Goal: Task Accomplishment & Management: Use online tool/utility

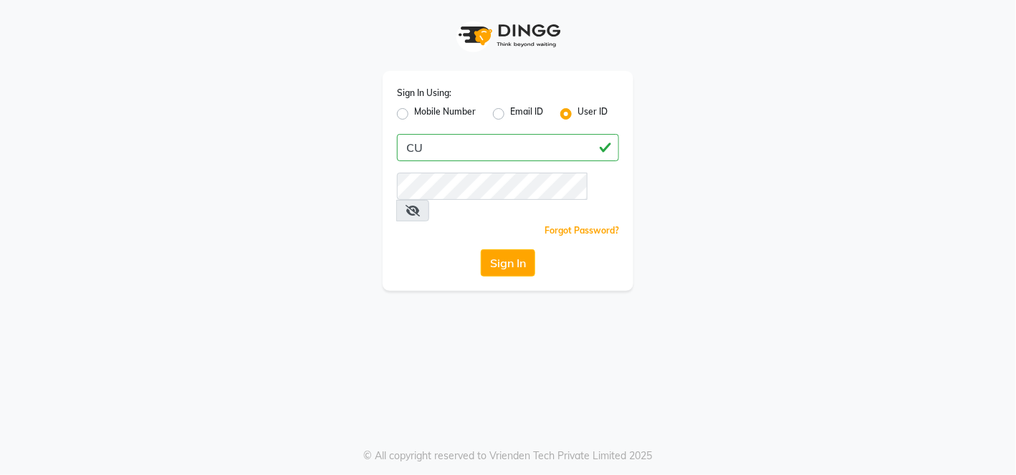
type input "C"
type input "cutnstyle"
click at [509, 249] on button "Sign In" at bounding box center [508, 262] width 54 height 27
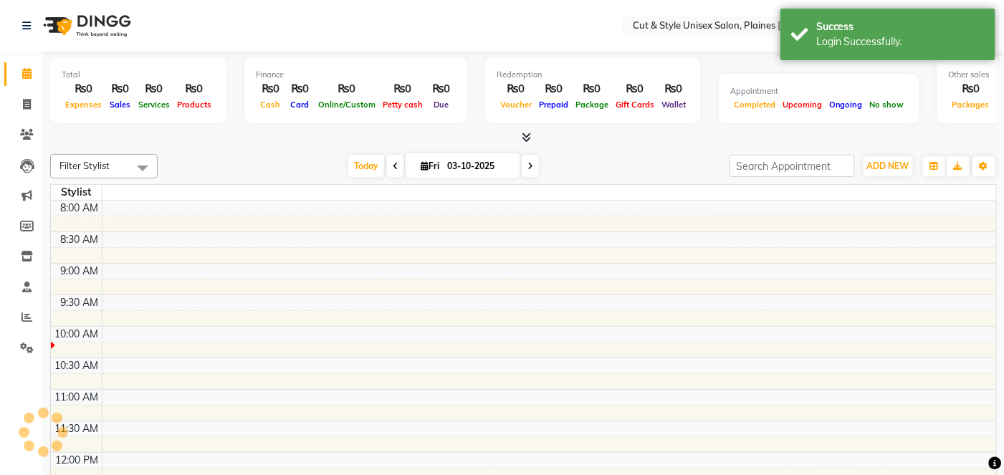
select select "en"
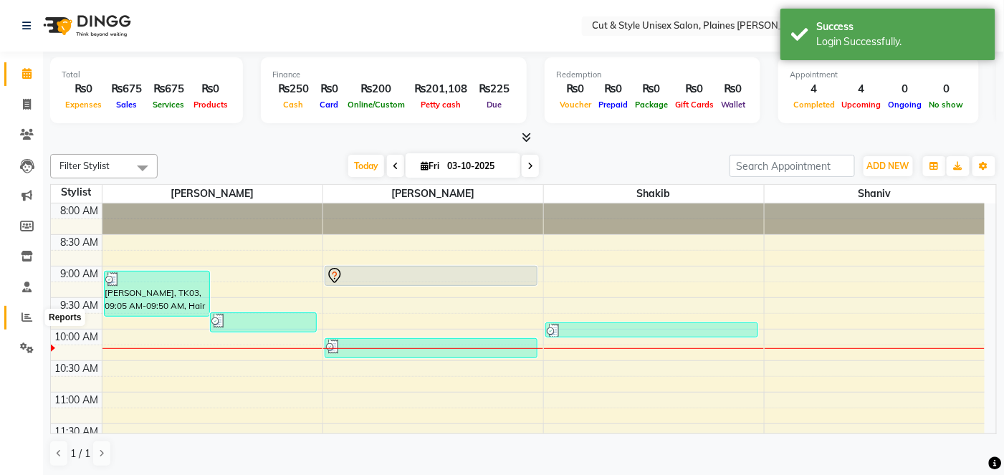
click at [22, 316] on icon at bounding box center [26, 317] width 11 height 11
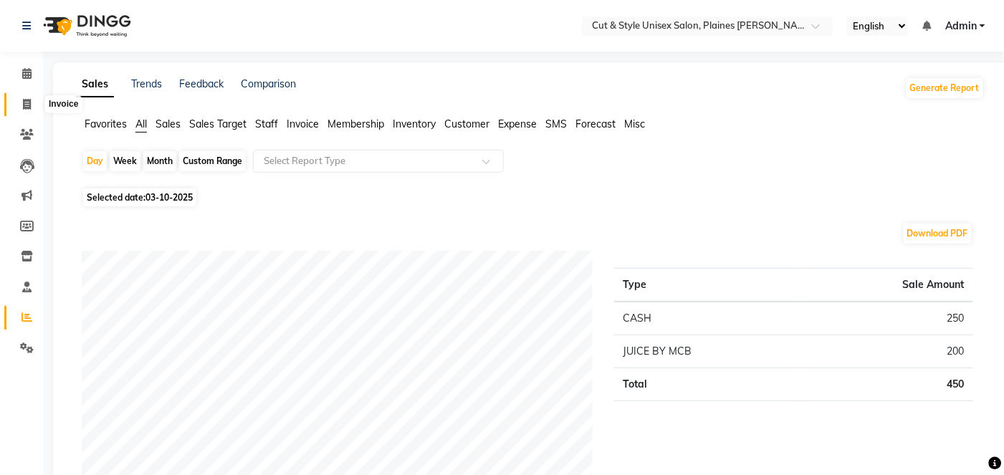
click at [24, 104] on icon at bounding box center [27, 104] width 8 height 11
select select "service"
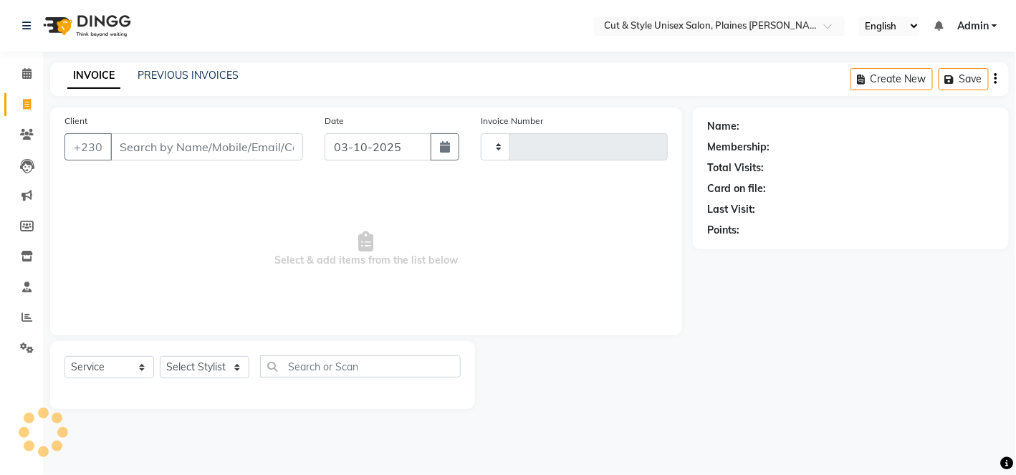
type input "4430"
select select "7731"
click at [26, 131] on icon at bounding box center [27, 134] width 14 height 11
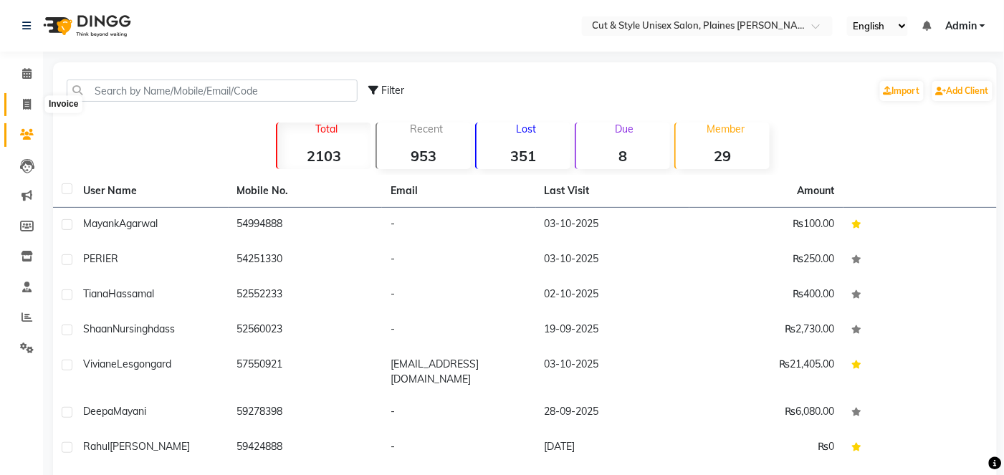
click at [23, 107] on icon at bounding box center [27, 104] width 8 height 11
select select "service"
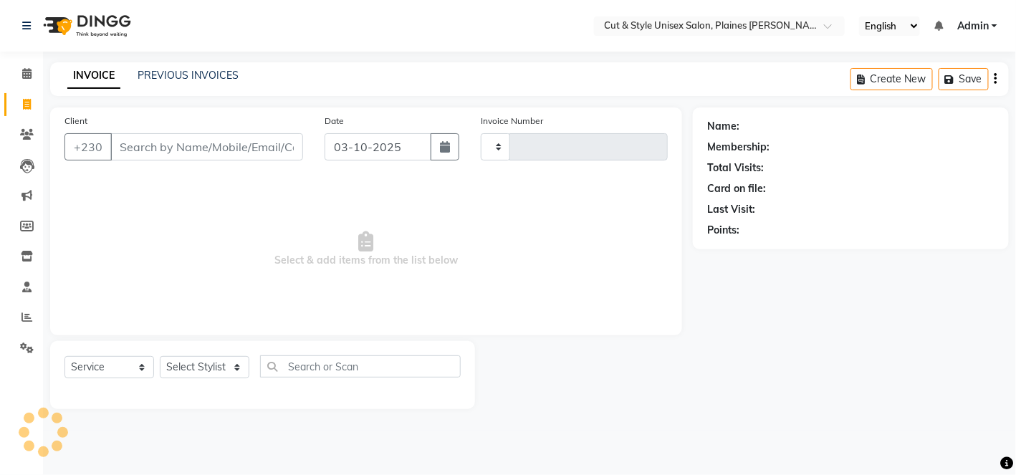
type input "4430"
select select "7731"
click at [193, 73] on link "PREVIOUS INVOICES" at bounding box center [188, 75] width 101 height 13
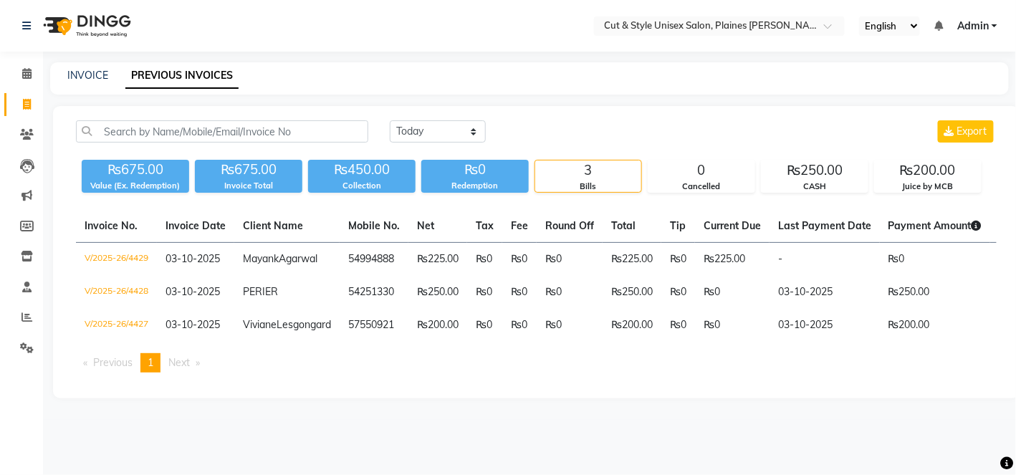
click at [70, 85] on div "INVOICE PREVIOUS INVOICES" at bounding box center [529, 78] width 959 height 32
click at [86, 77] on link "INVOICE" at bounding box center [87, 75] width 41 height 13
select select "service"
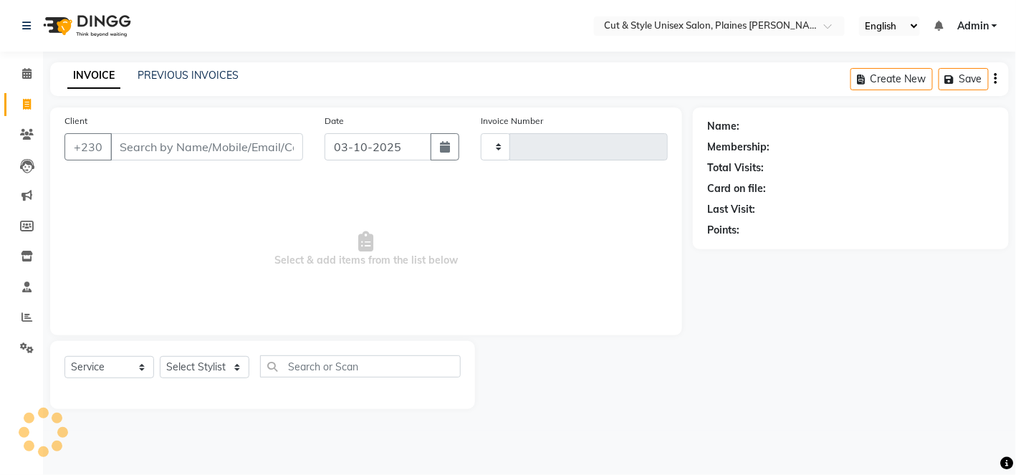
type input "4430"
select select "7731"
click at [22, 73] on icon at bounding box center [26, 73] width 9 height 11
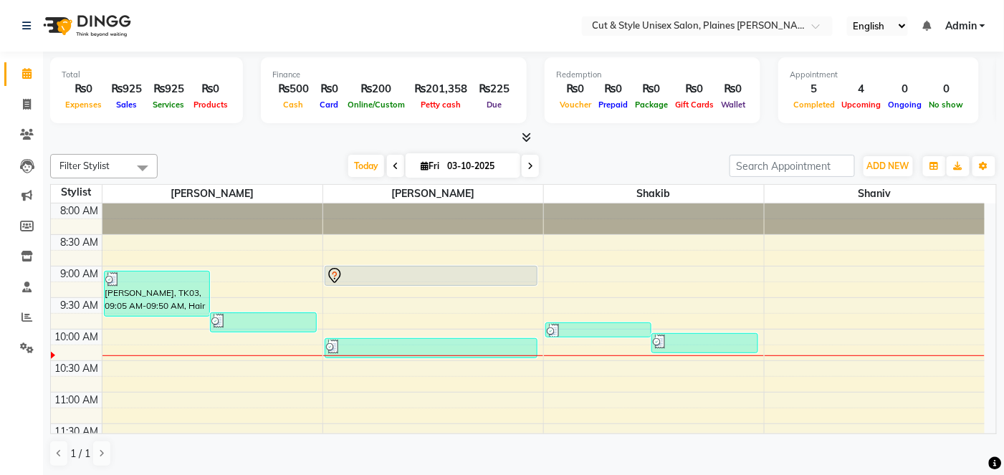
drag, startPoint x: 907, startPoint y: 219, endPoint x: 987, endPoint y: 202, distance: 81.2
click at [987, 204] on div "8:00 AM 8:30 AM 9:00 AM 9:30 AM 10:00 AM 10:30 AM 11:00 AM 11:30 AM 12:00 PM 12…" at bounding box center [523, 319] width 945 height 230
click at [891, 168] on span "ADD NEW" at bounding box center [888, 166] width 42 height 11
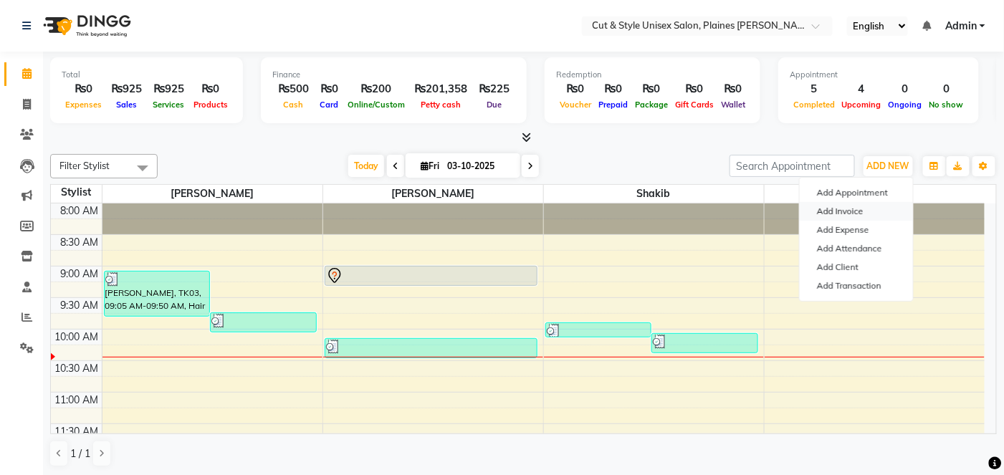
click at [837, 213] on link "Add Invoice" at bounding box center [856, 211] width 113 height 19
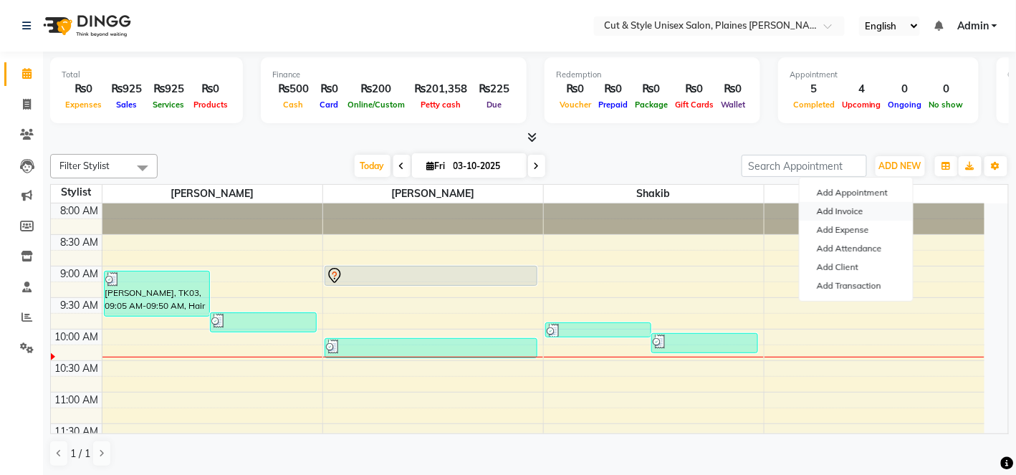
select select "service"
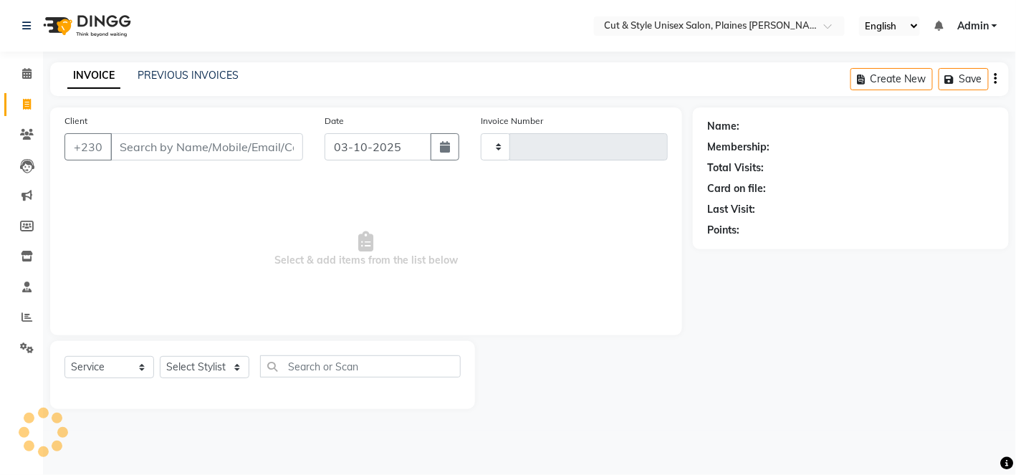
type input "4431"
select select "7731"
click at [509, 21] on nav "Select Location × Cut & Style Unisex Salon, Plaines [PERSON_NAME] English ENGLI…" at bounding box center [508, 26] width 1016 height 52
click at [485, 30] on nav "Select Location × Cut & Style Unisex Salon, Plaines [PERSON_NAME] English ENGLI…" at bounding box center [508, 26] width 1016 height 52
click at [24, 93] on link "Invoice" at bounding box center [21, 105] width 34 height 24
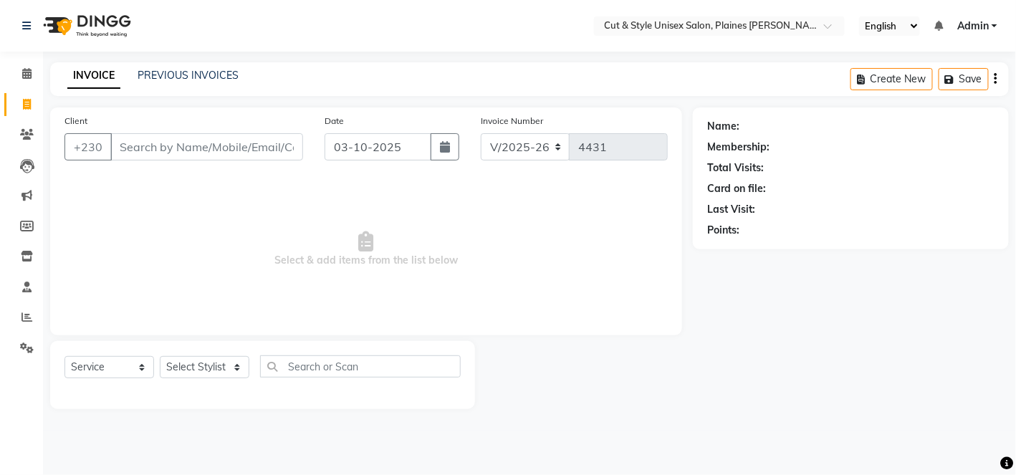
select select "service"
type input "4431"
select select "7731"
click at [31, 133] on icon at bounding box center [27, 134] width 14 height 11
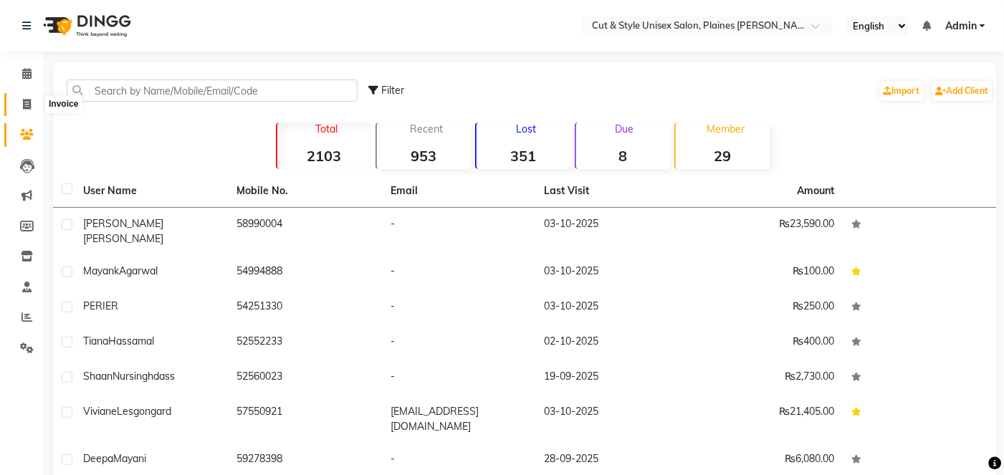
click at [22, 97] on span at bounding box center [26, 105] width 25 height 16
select select "service"
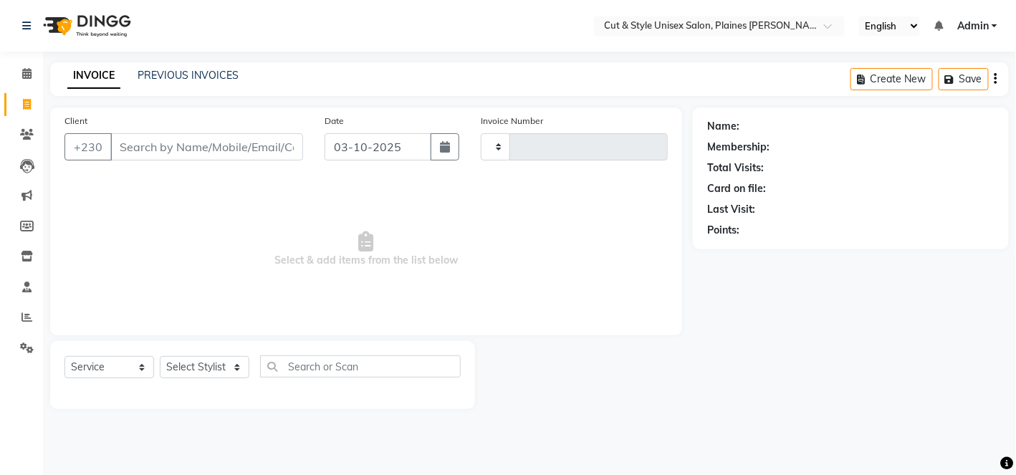
type input "4431"
select select "7731"
click at [816, 84] on div "INVOICE PREVIOUS INVOICES Create New Save" at bounding box center [529, 79] width 959 height 34
click at [29, 72] on icon at bounding box center [26, 73] width 9 height 11
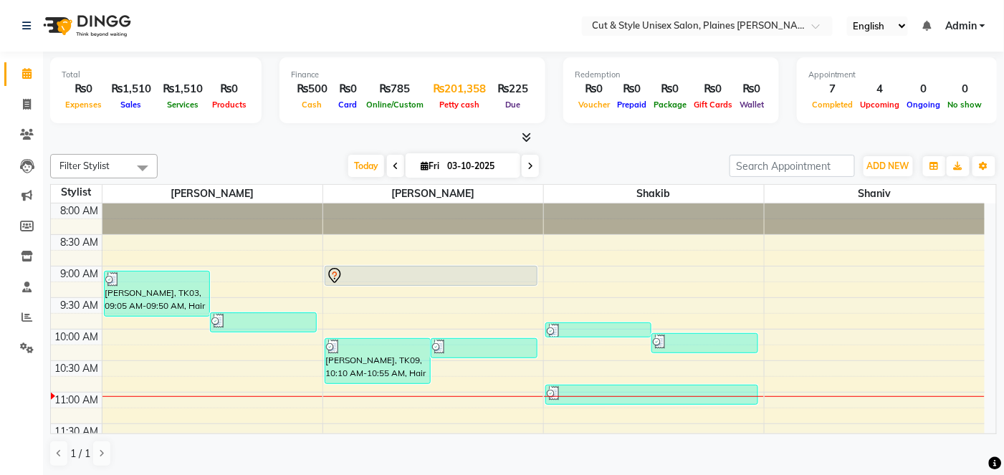
click at [462, 92] on div "₨201,358" at bounding box center [459, 89] width 64 height 16
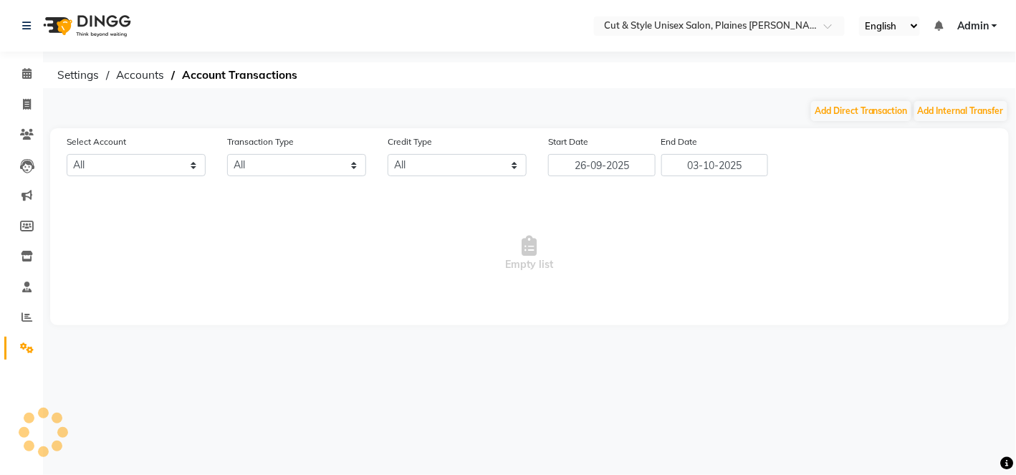
select select "6872"
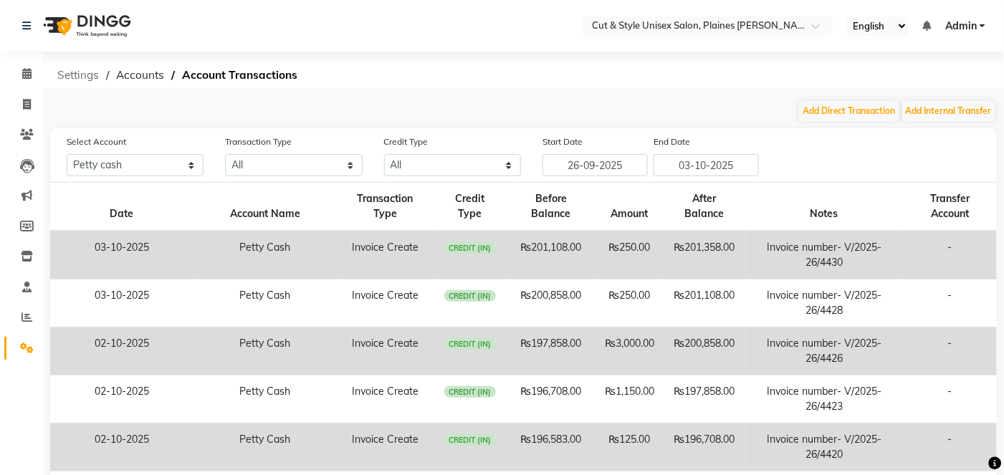
click at [77, 75] on span "Settings" at bounding box center [78, 75] width 56 height 26
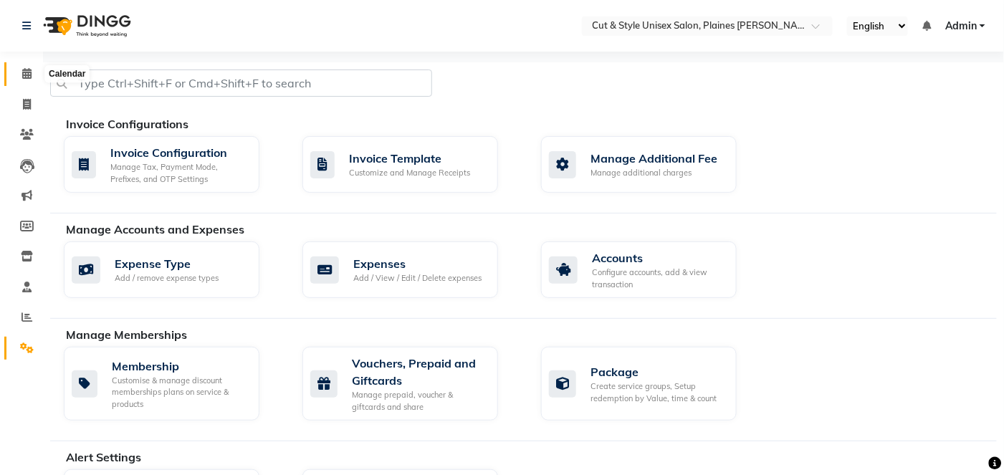
click at [34, 76] on span at bounding box center [26, 74] width 25 height 16
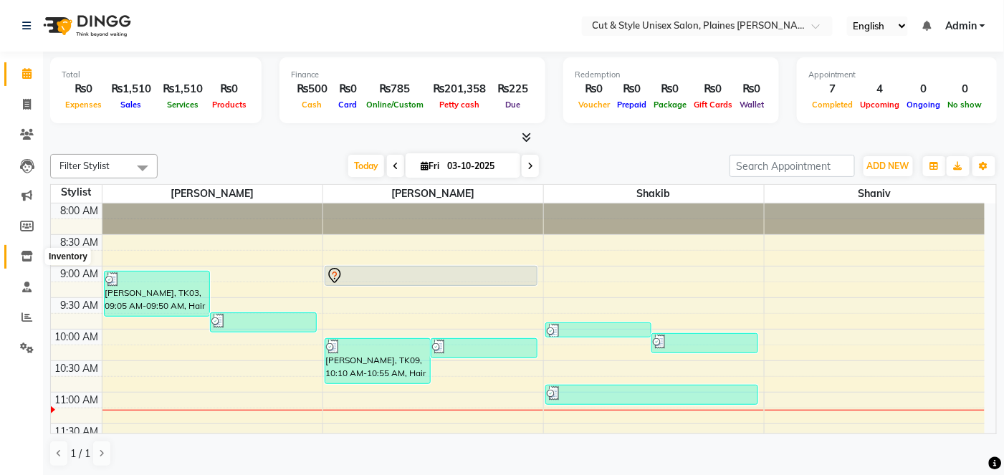
click at [32, 258] on icon at bounding box center [27, 256] width 12 height 11
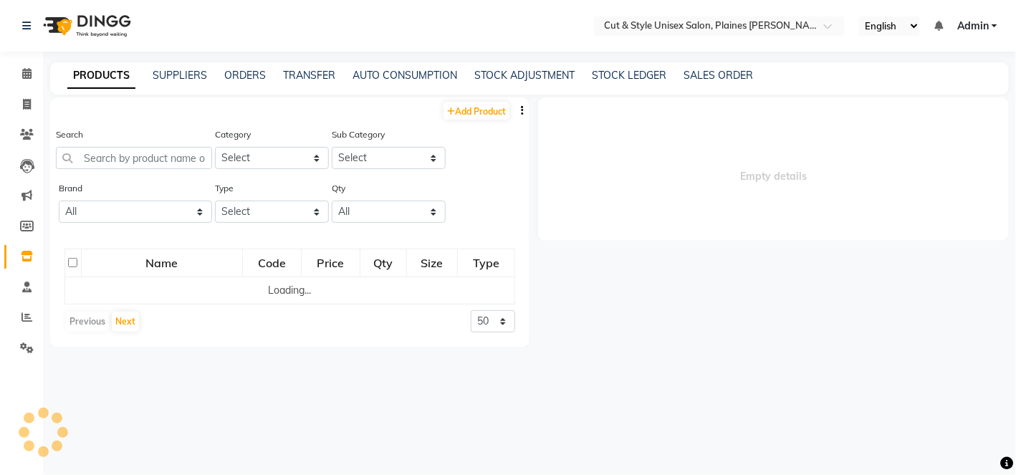
select select
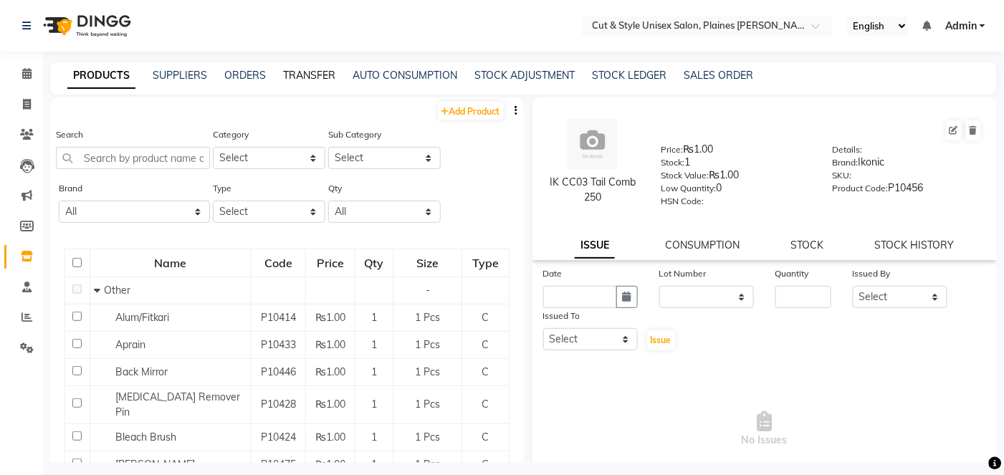
click at [309, 77] on link "TRANSFER" at bounding box center [309, 75] width 52 height 13
select select "sender"
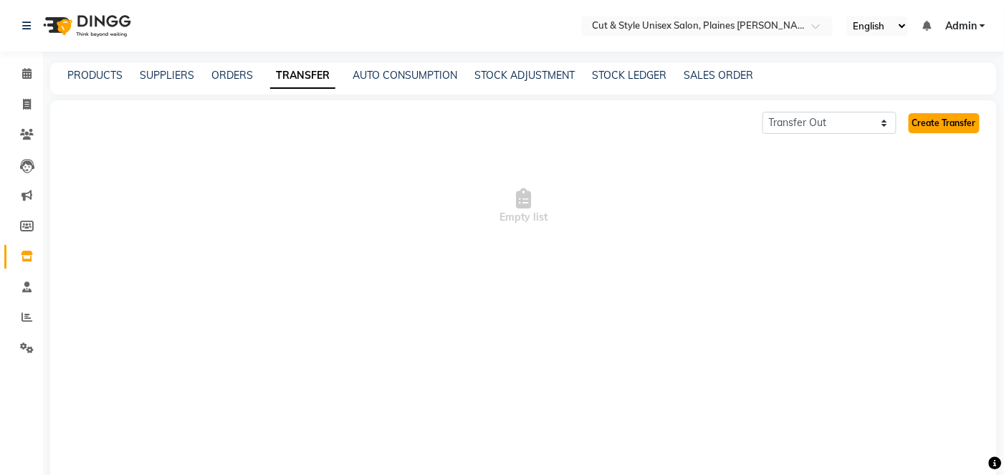
click at [957, 123] on link "Create Transfer" at bounding box center [944, 123] width 71 height 20
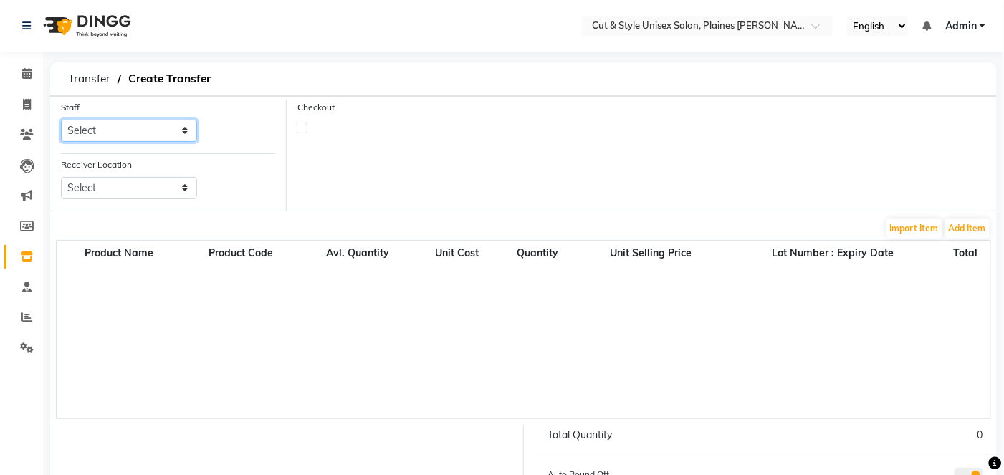
click at [182, 131] on select "Select [PERSON_NAME] Manager [PERSON_NAME]" at bounding box center [129, 131] width 136 height 22
select select "68908"
click at [61, 120] on select "Select [PERSON_NAME] Manager [PERSON_NAME]" at bounding box center [129, 131] width 136 height 22
click at [186, 187] on select "Select" at bounding box center [129, 188] width 136 height 22
click at [61, 177] on select "Select" at bounding box center [129, 188] width 136 height 22
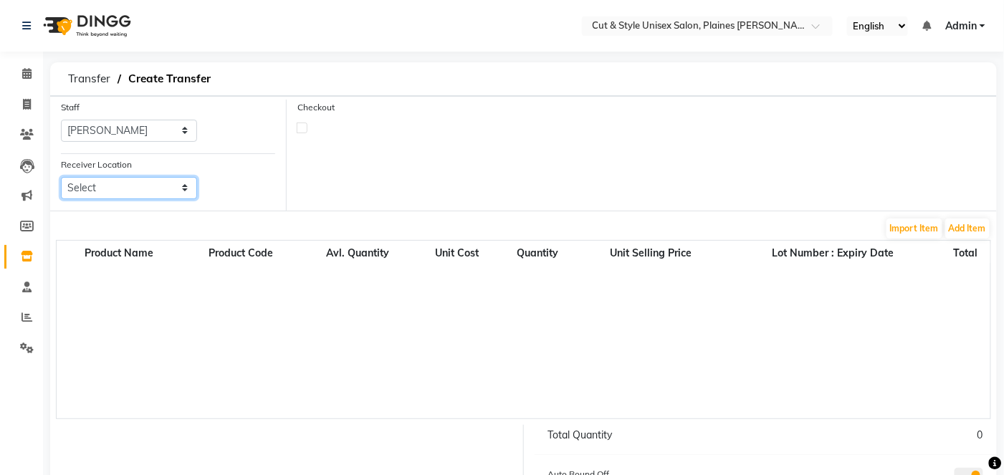
click at [185, 185] on select "Select" at bounding box center [129, 188] width 136 height 22
click at [82, 191] on select "Select" at bounding box center [129, 188] width 136 height 22
click at [168, 184] on select "Select" at bounding box center [129, 188] width 136 height 22
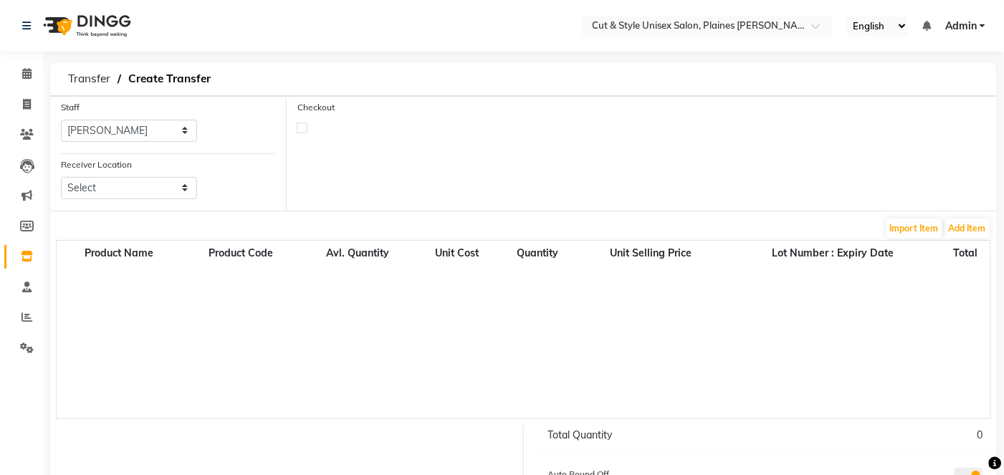
click at [873, 133] on div "Checkout" at bounding box center [642, 155] width 710 height 111
click at [129, 183] on select "Select" at bounding box center [129, 188] width 136 height 22
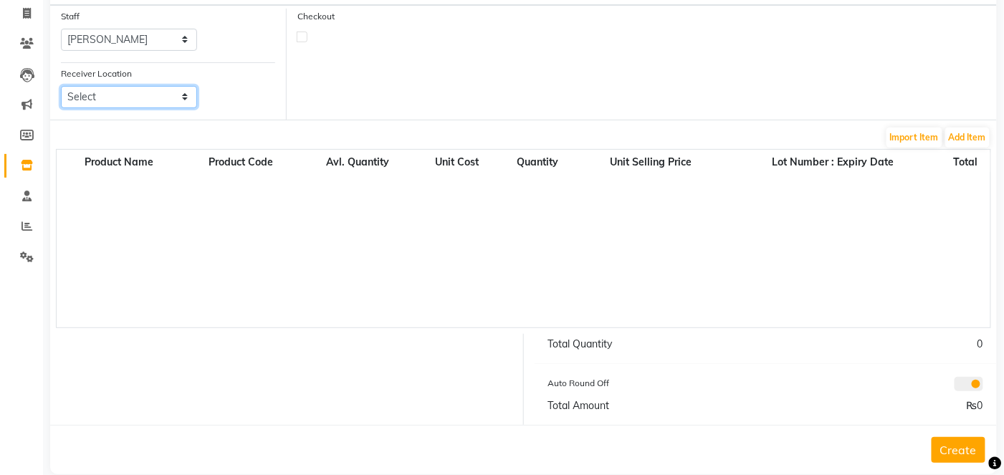
scroll to position [98, 0]
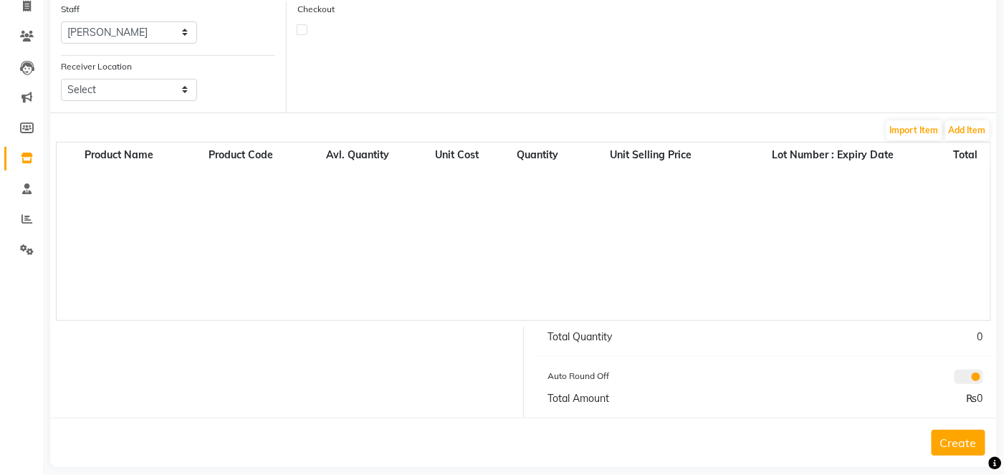
click at [962, 441] on button "Create" at bounding box center [959, 443] width 54 height 26
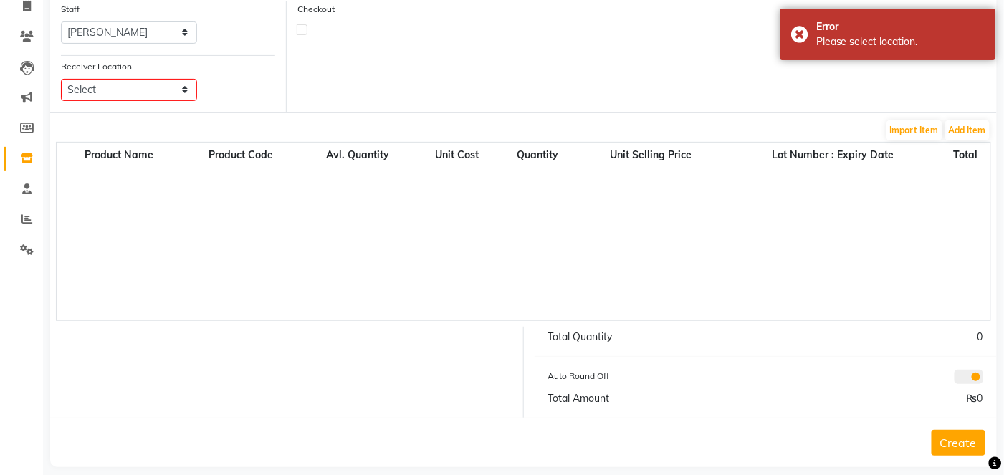
scroll to position [0, 0]
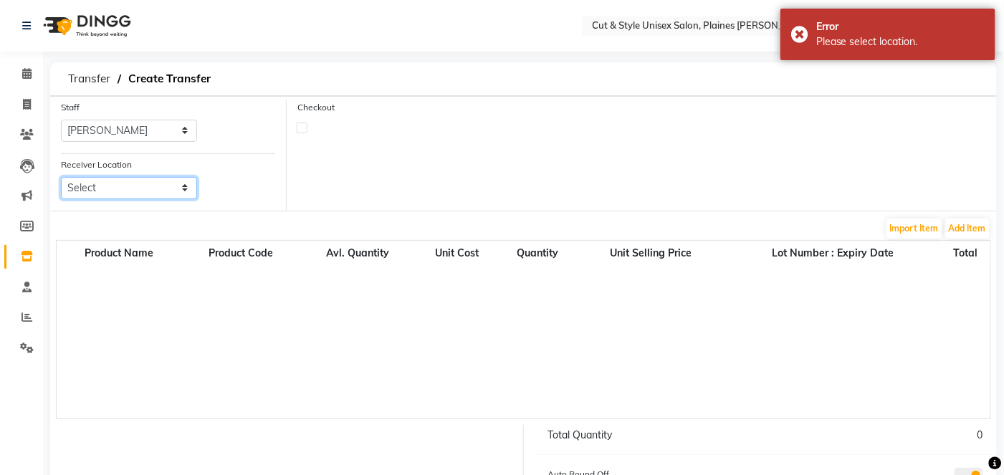
click at [152, 188] on select "Select" at bounding box center [129, 188] width 136 height 22
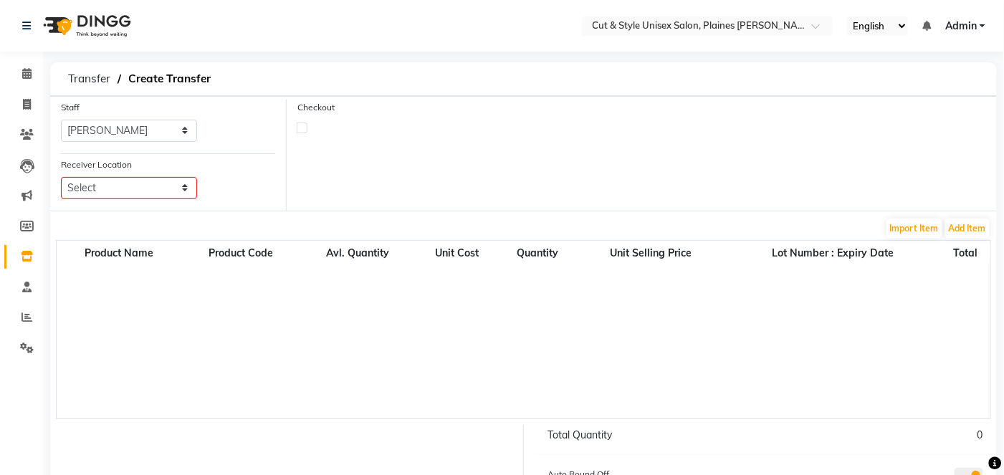
click at [392, 146] on div "Checkout" at bounding box center [642, 155] width 710 height 111
click at [31, 343] on icon at bounding box center [27, 348] width 14 height 11
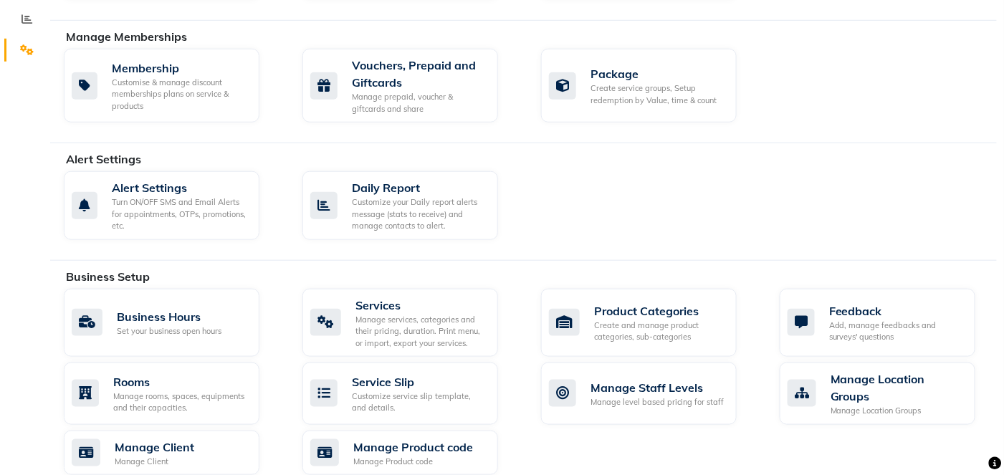
scroll to position [307, 0]
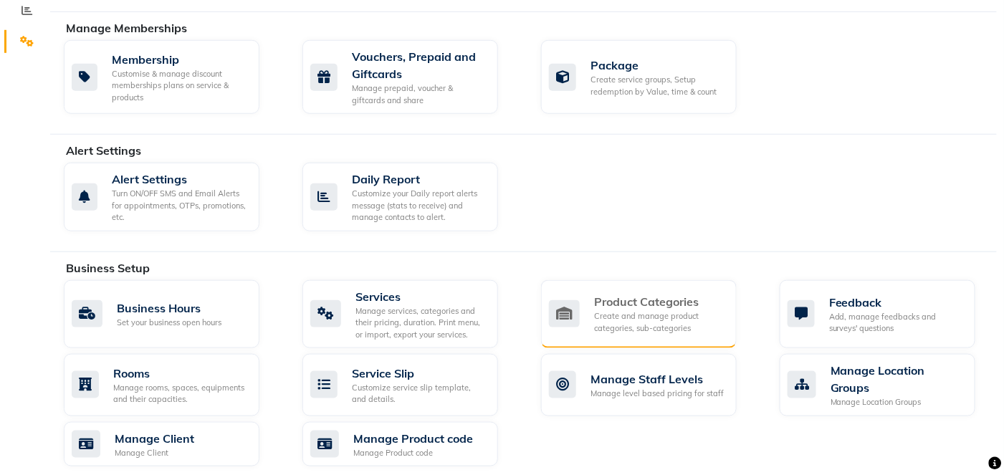
click at [720, 289] on div "Product Categories Create and manage product categories, sub-categories" at bounding box center [639, 314] width 196 height 69
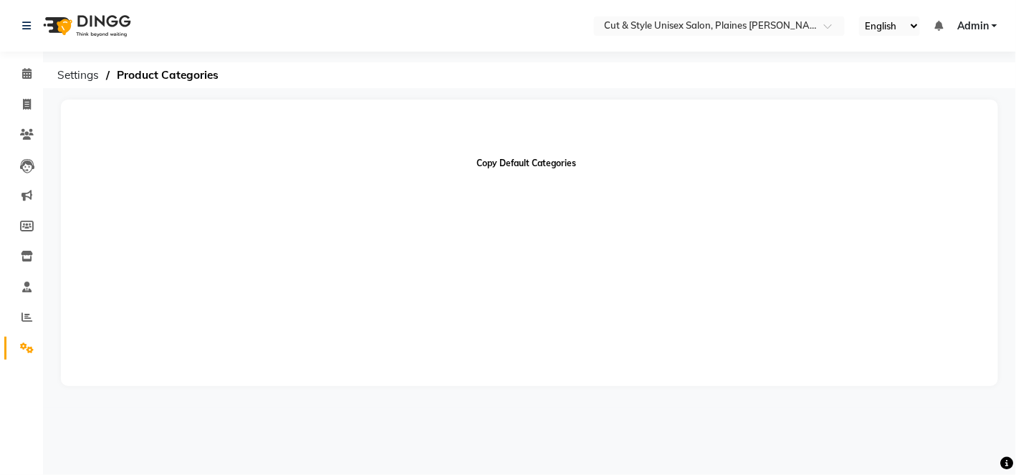
click at [540, 164] on button "Copy Default Categories" at bounding box center [527, 163] width 111 height 24
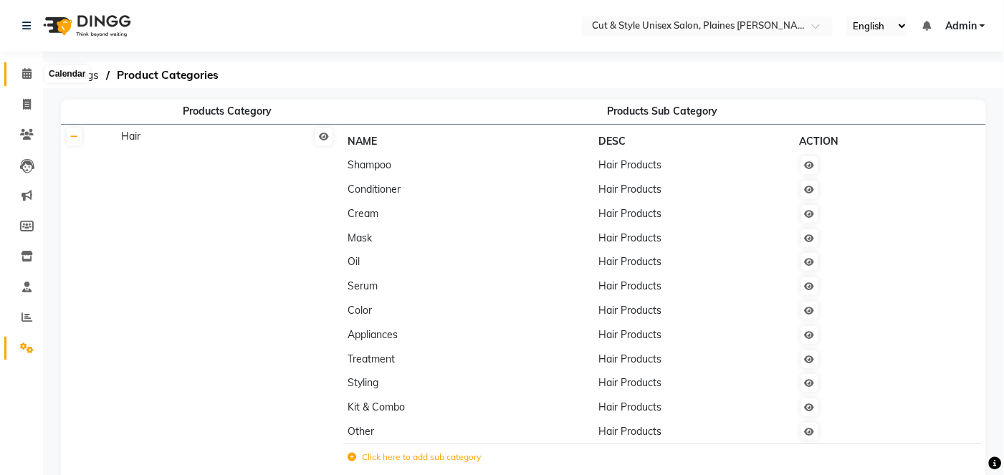
click at [30, 77] on icon at bounding box center [26, 73] width 9 height 11
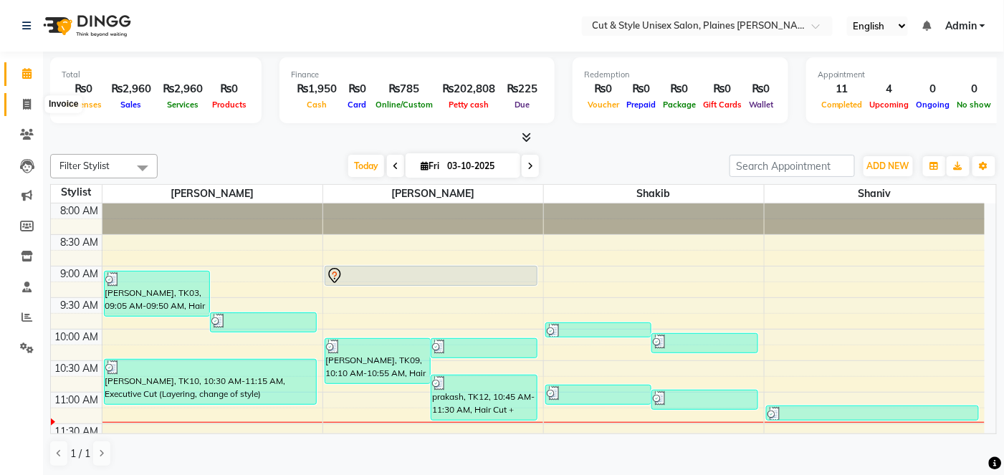
click at [23, 103] on icon at bounding box center [27, 104] width 8 height 11
select select "service"
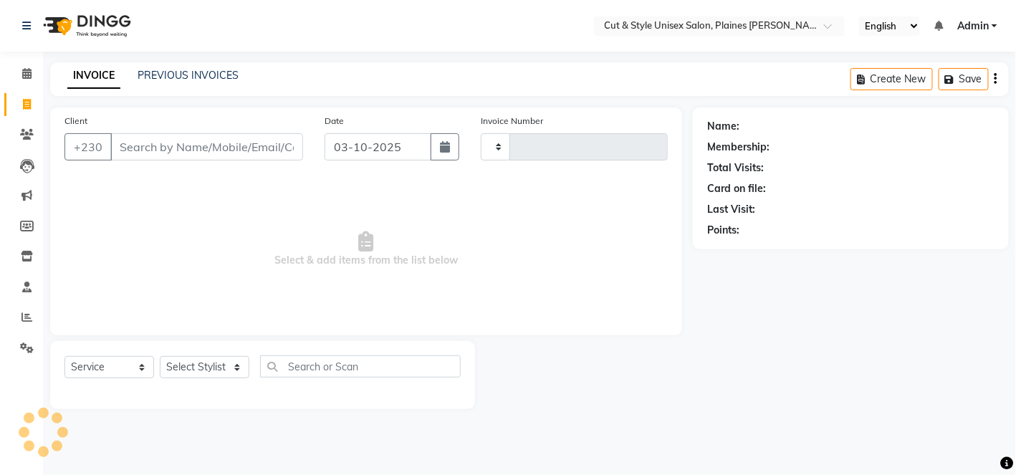
type input "4435"
select select "7731"
click at [27, 260] on icon at bounding box center [27, 256] width 12 height 11
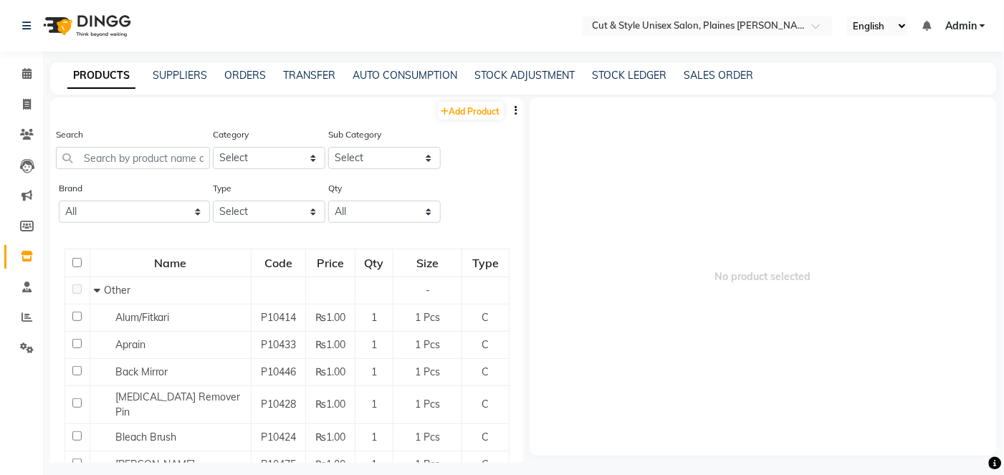
click at [967, 27] on span "Admin" at bounding box center [961, 26] width 32 height 15
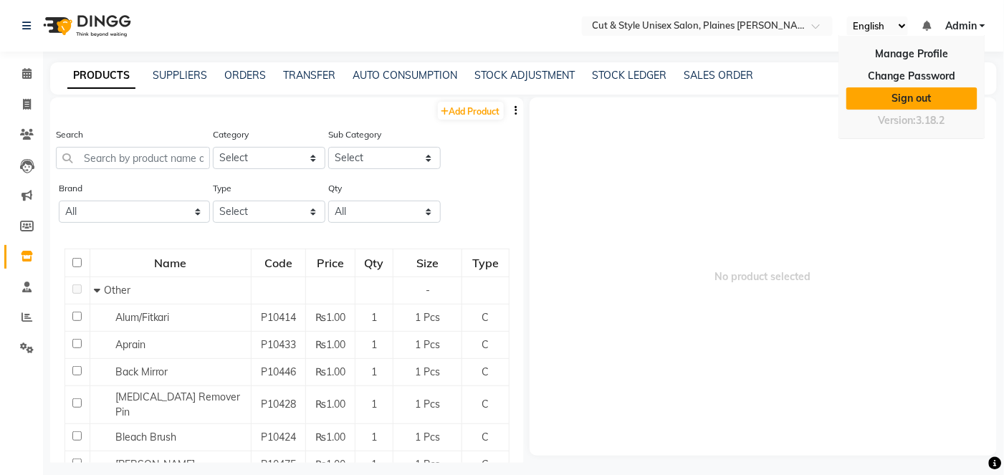
click at [906, 103] on link "Sign out" at bounding box center [911, 98] width 131 height 22
